Goal: Task Accomplishment & Management: Complete application form

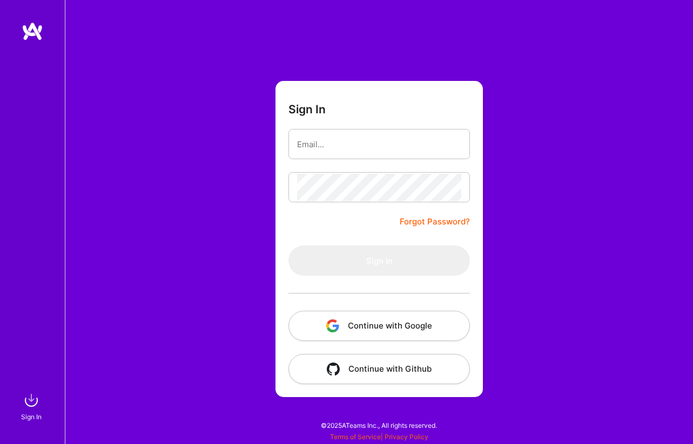
type input "nguname@gmail.com"
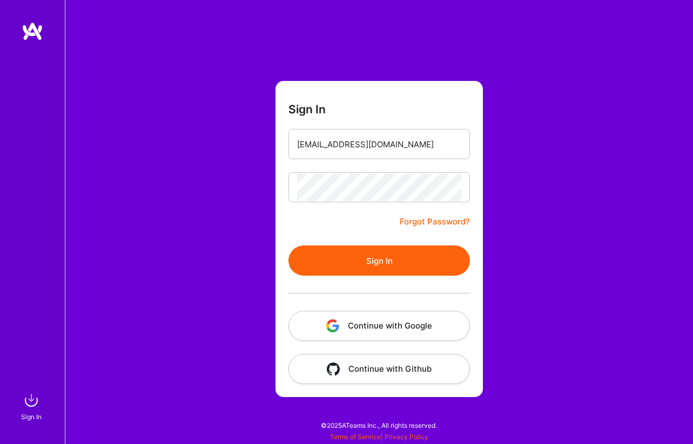
click at [395, 256] on button "Sign In" at bounding box center [378, 261] width 181 height 30
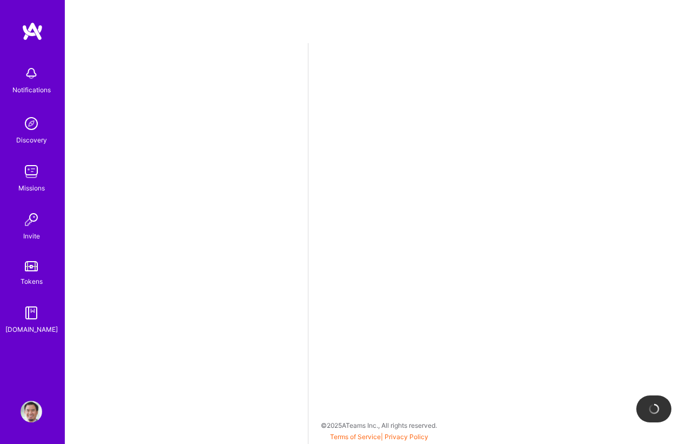
select select "TH"
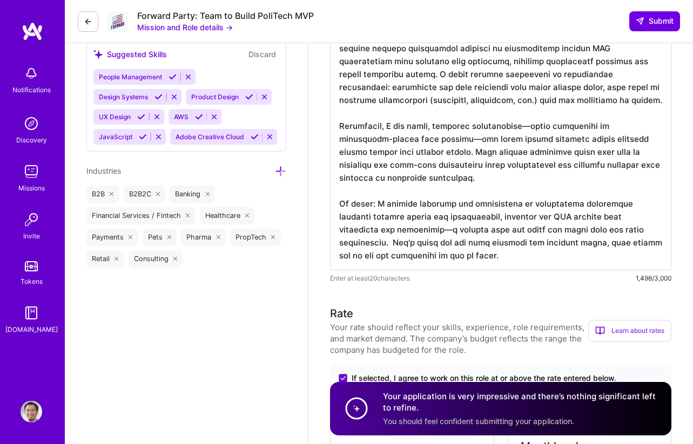
scroll to position [869, 0]
